Goal: Check status: Check status

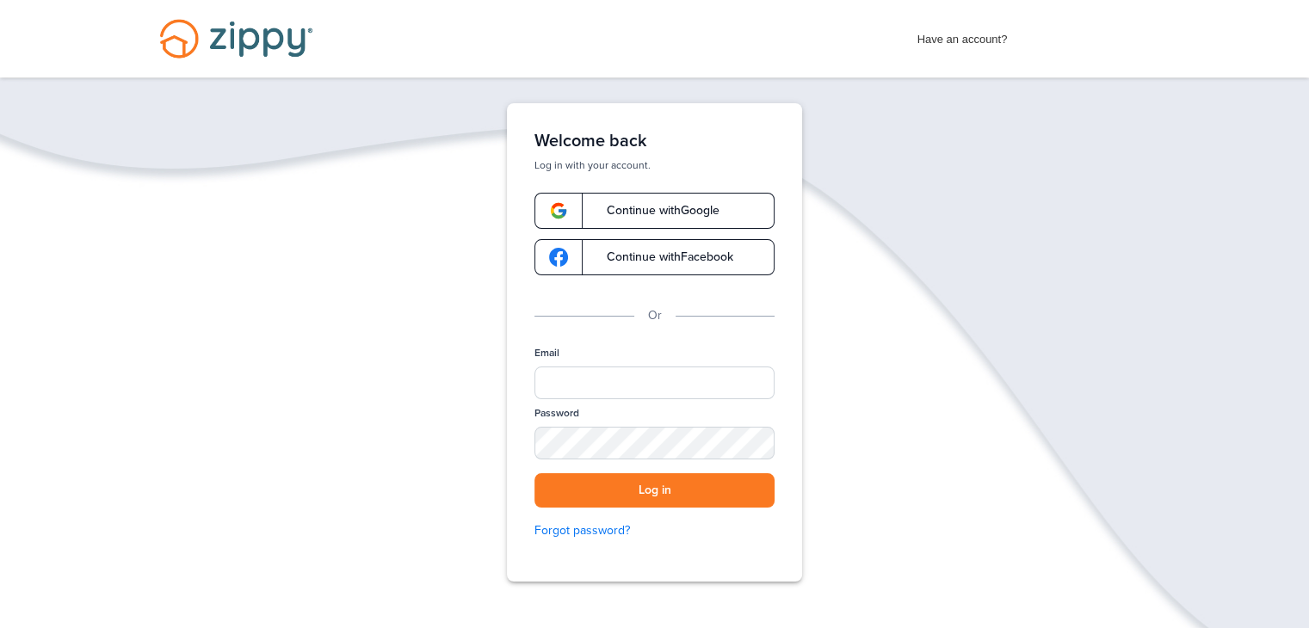
click at [731, 197] on link "Continue with Google" at bounding box center [654, 211] width 240 height 36
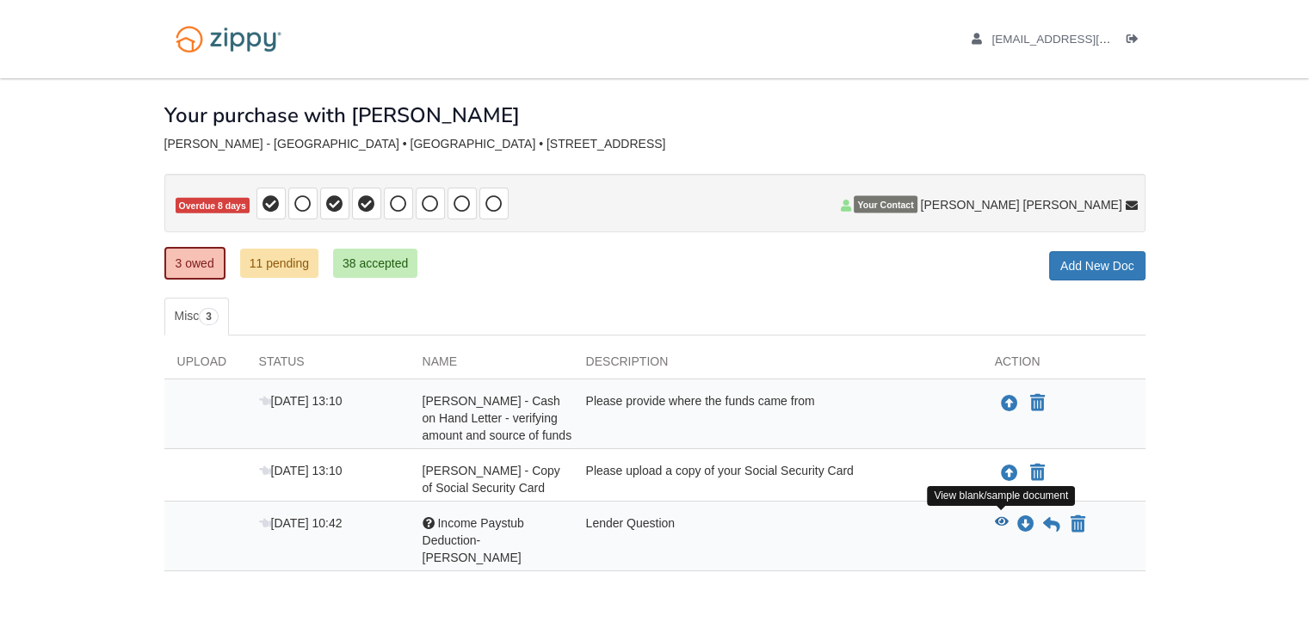
click at [1005, 518] on icon "View Income Paystub Deduction-Breanna" at bounding box center [1002, 522] width 14 height 12
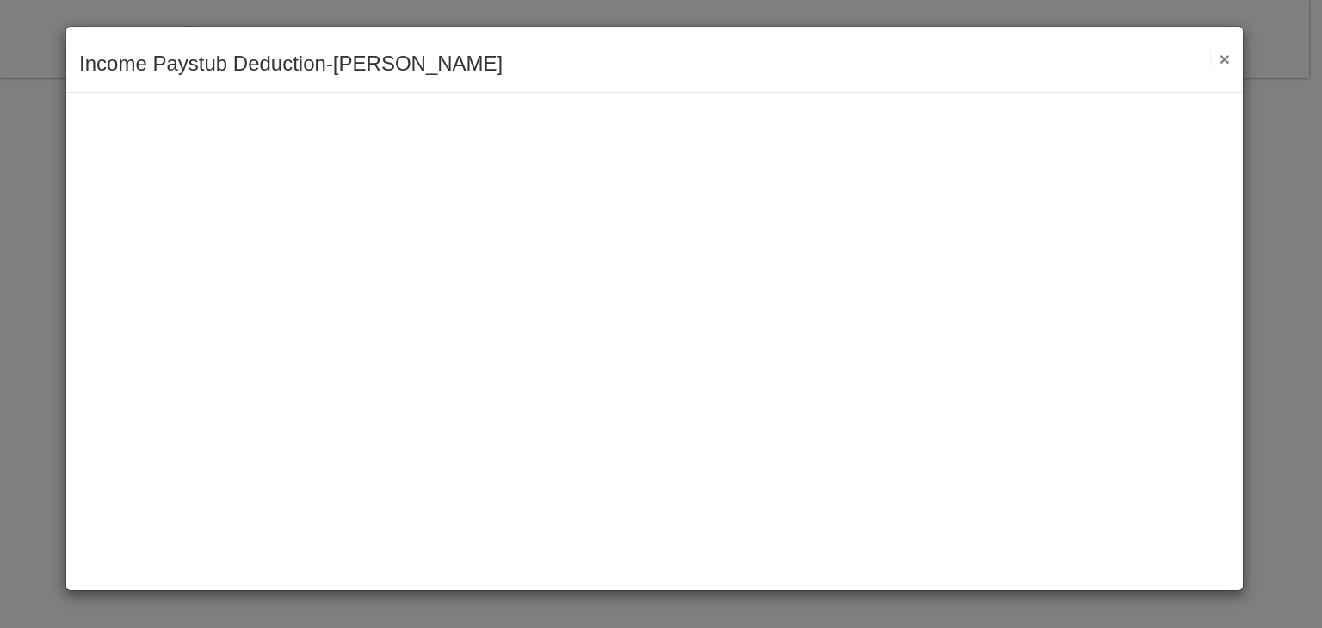
click at [1226, 59] on button "×" at bounding box center [1220, 59] width 20 height 18
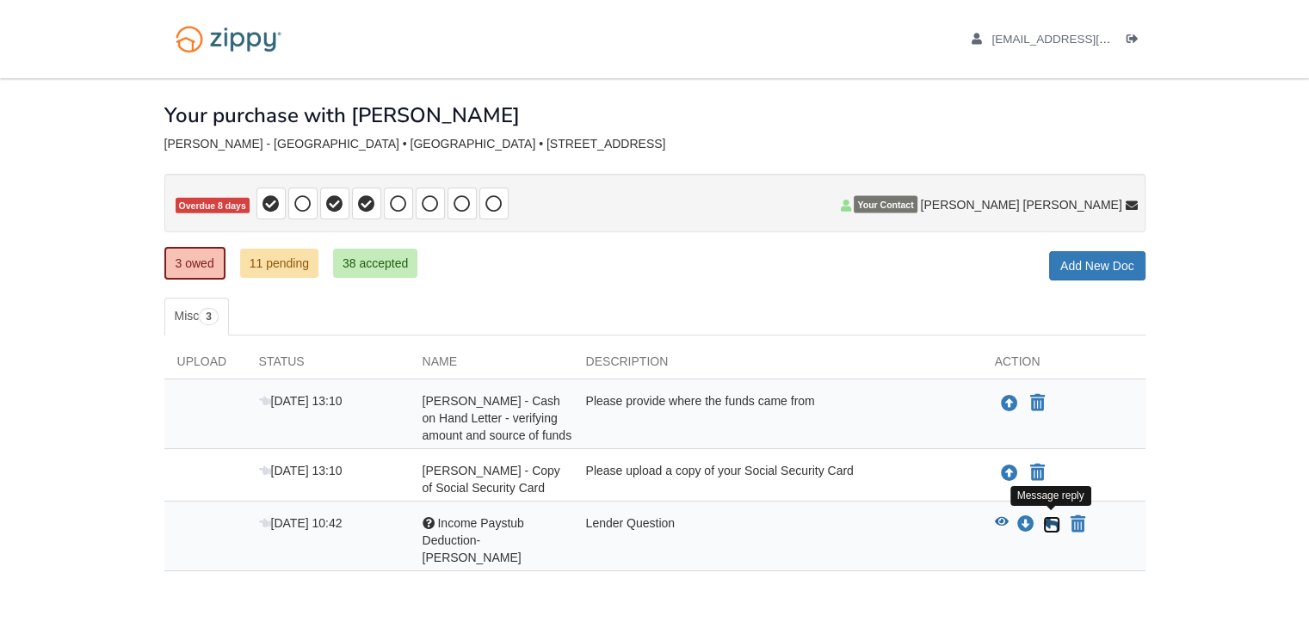
click at [1051, 517] on icon at bounding box center [1051, 524] width 17 height 17
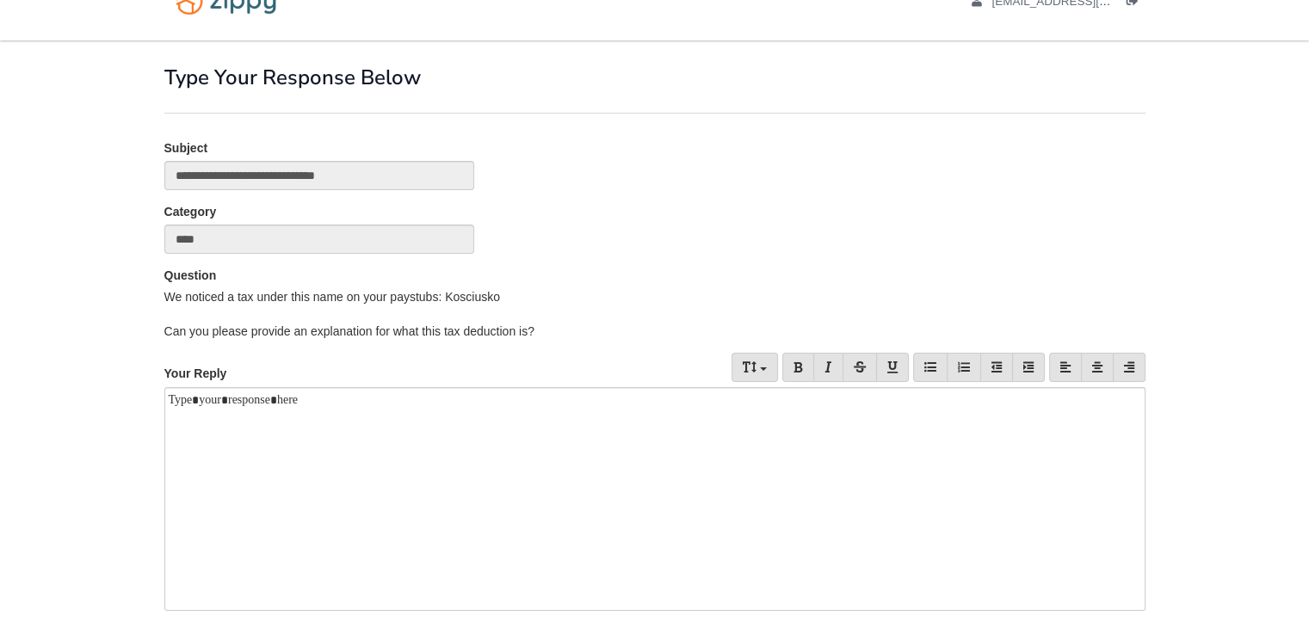
scroll to position [38, 0]
